Goal: Navigation & Orientation: Find specific page/section

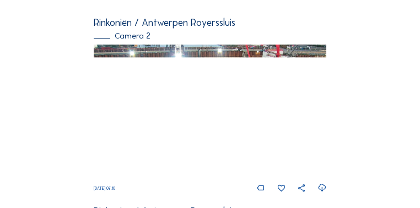
scroll to position [110, 0]
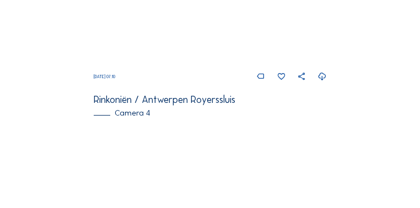
scroll to position [816, 0]
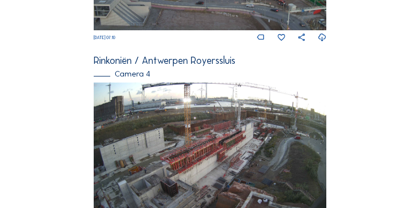
click at [253, 131] on img at bounding box center [210, 148] width 232 height 131
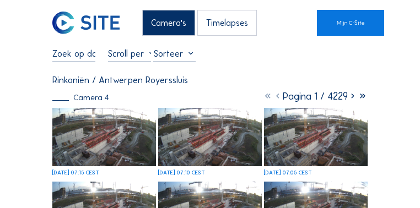
click at [142, 126] on img at bounding box center [104, 137] width 104 height 58
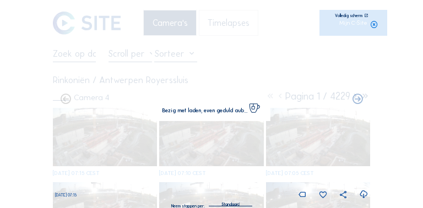
click at [142, 126] on img at bounding box center [211, 104] width 296 height 166
